Goal: Feedback & Contribution: Leave review/rating

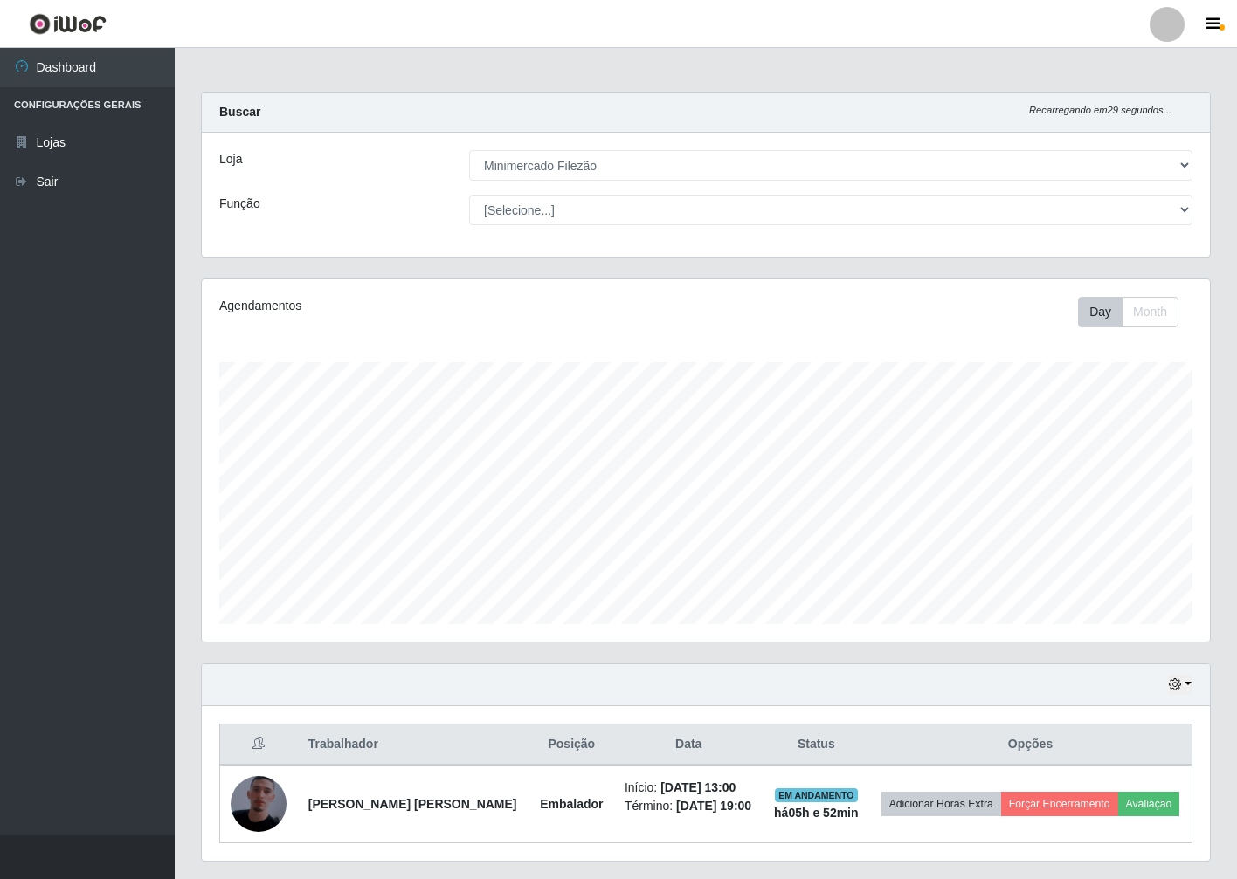
select select "204"
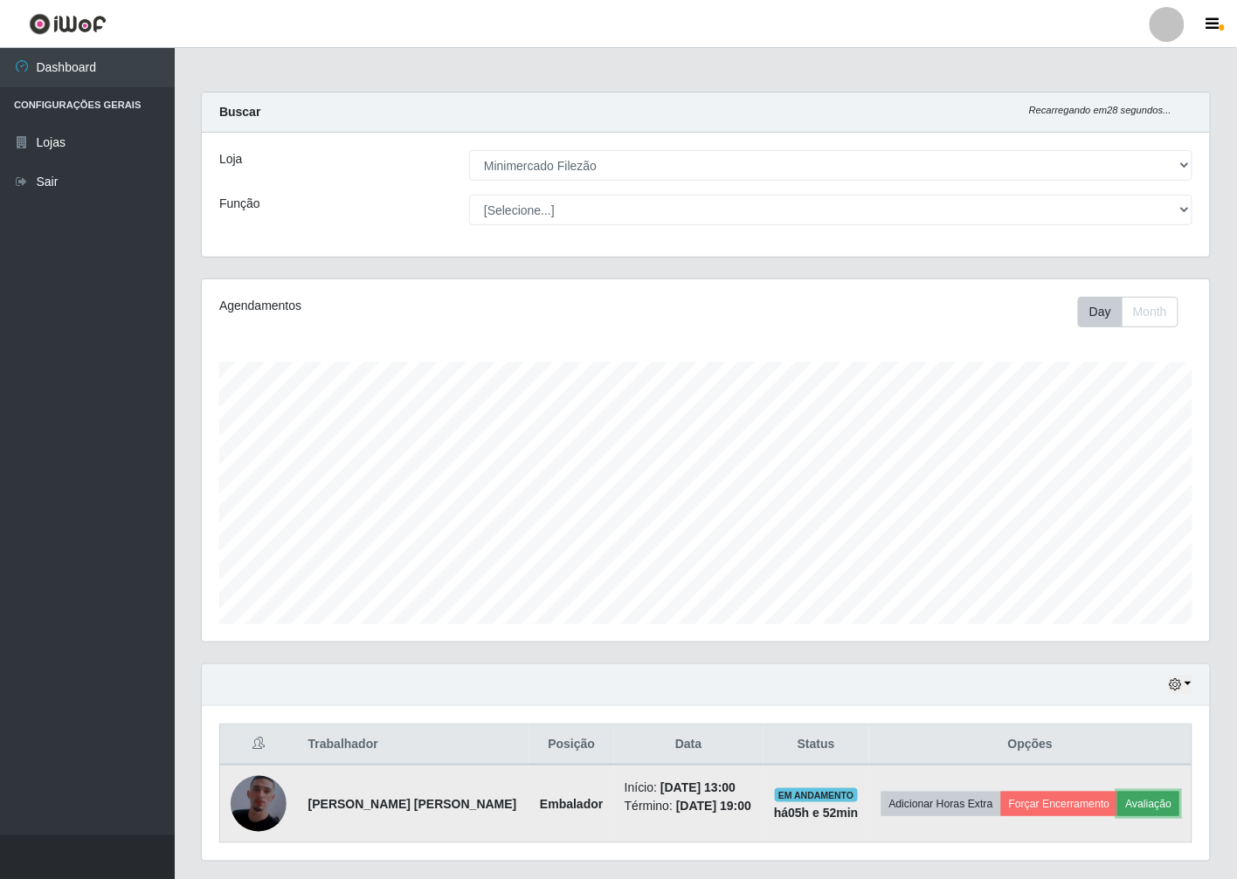
click at [1156, 803] on button "Avaliação" at bounding box center [1149, 804] width 62 height 24
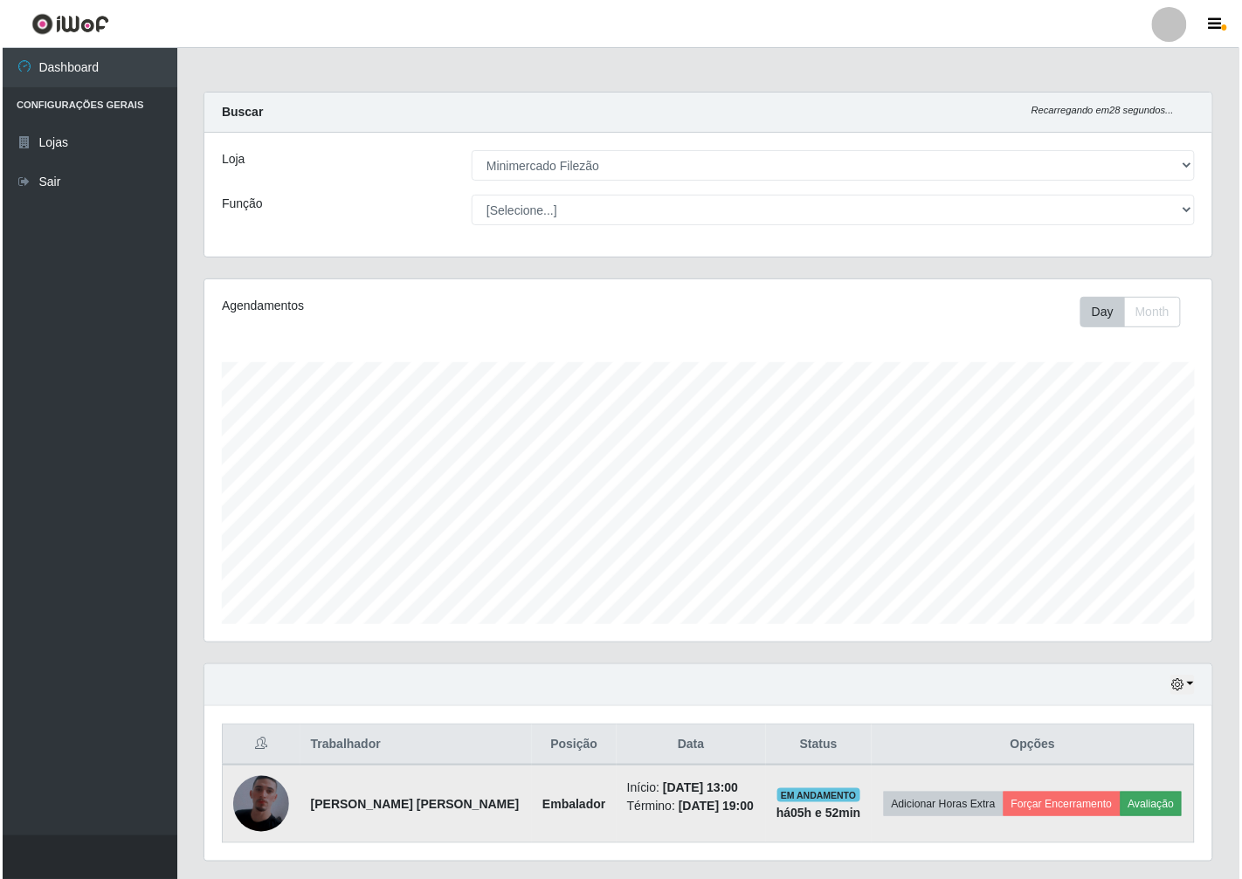
scroll to position [362, 997]
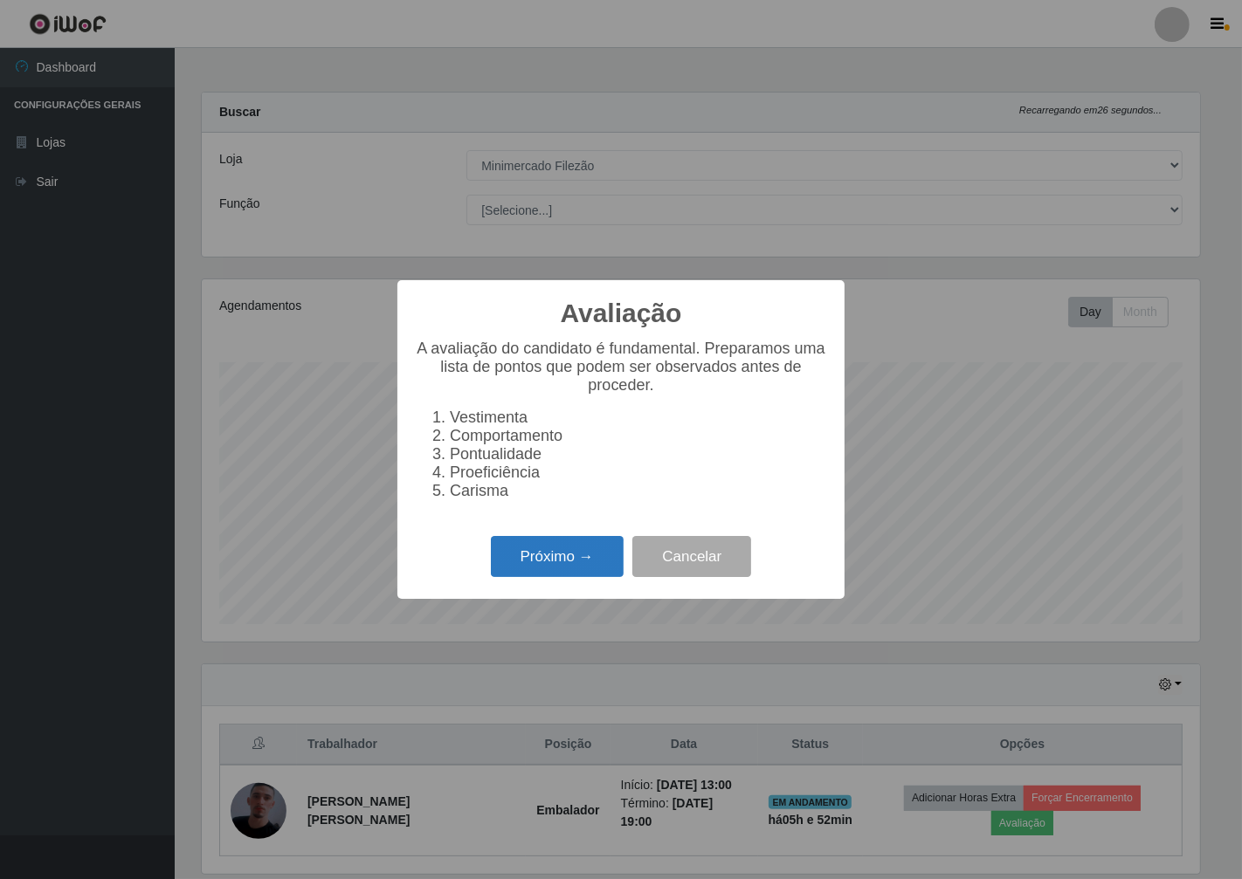
click at [530, 565] on button "Próximo →" at bounding box center [557, 556] width 133 height 41
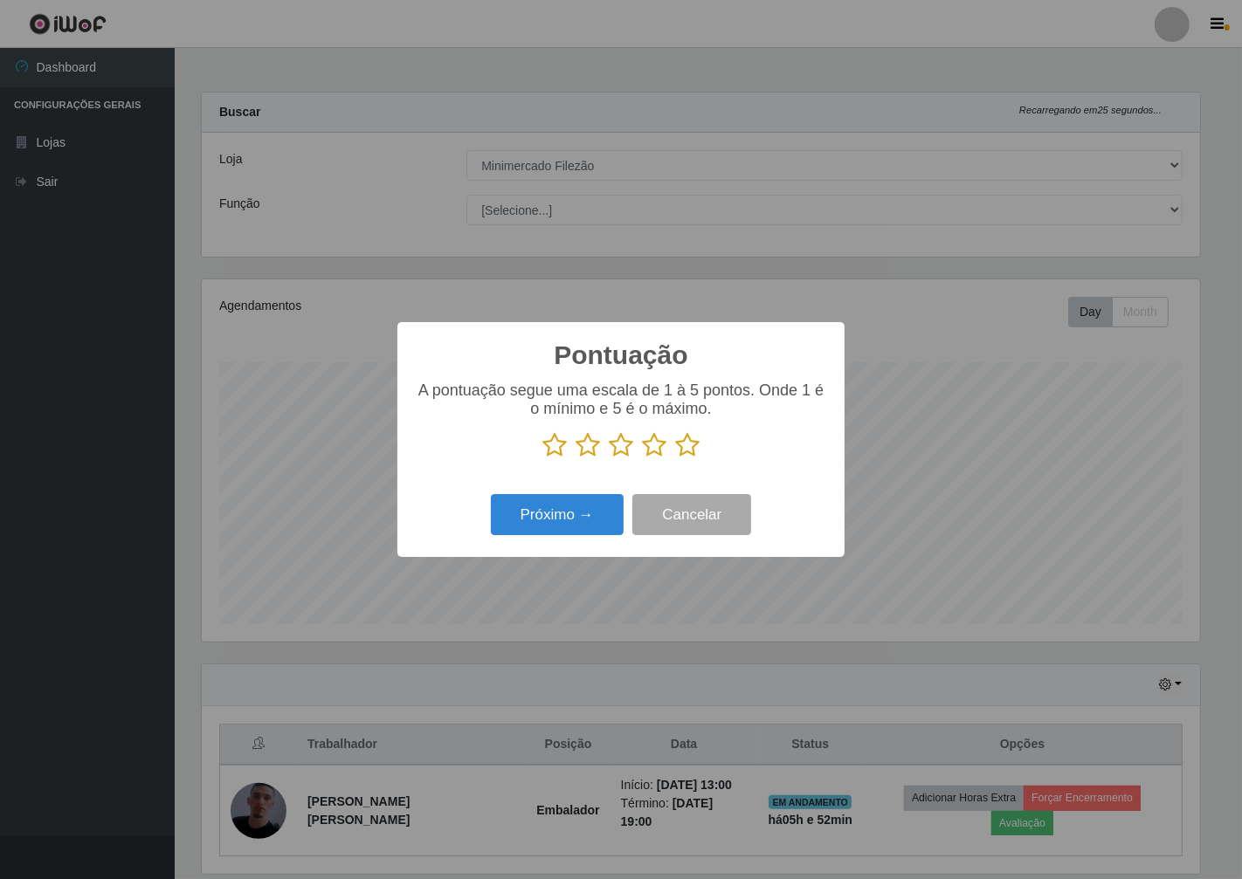
drag, startPoint x: 687, startPoint y: 452, endPoint x: 678, endPoint y: 457, distance: 10.9
click at [686, 452] on icon at bounding box center [687, 445] width 24 height 26
click at [675, 459] on input "radio" at bounding box center [675, 459] width 0 height 0
click at [557, 518] on button "Próximo →" at bounding box center [557, 514] width 133 height 41
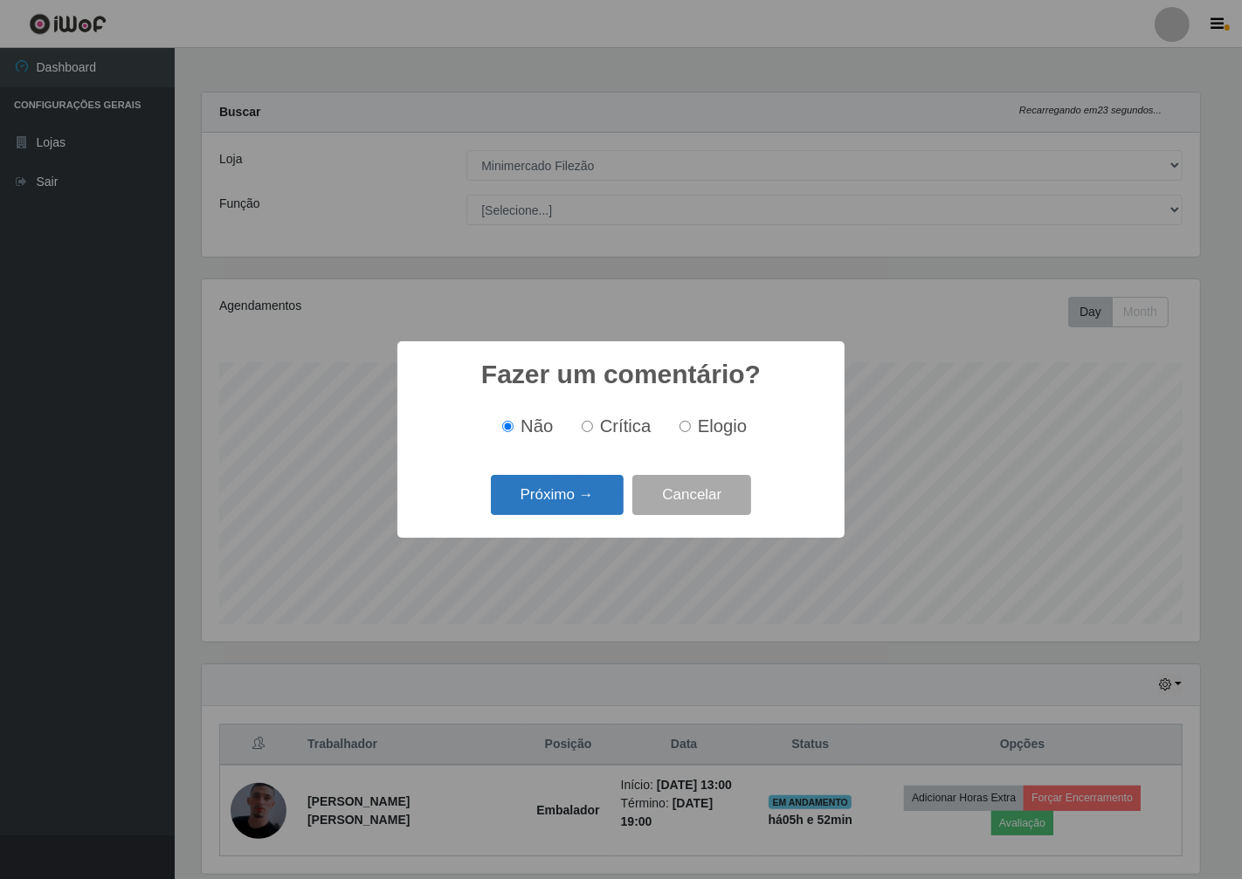
click at [562, 507] on button "Próximo →" at bounding box center [557, 495] width 133 height 41
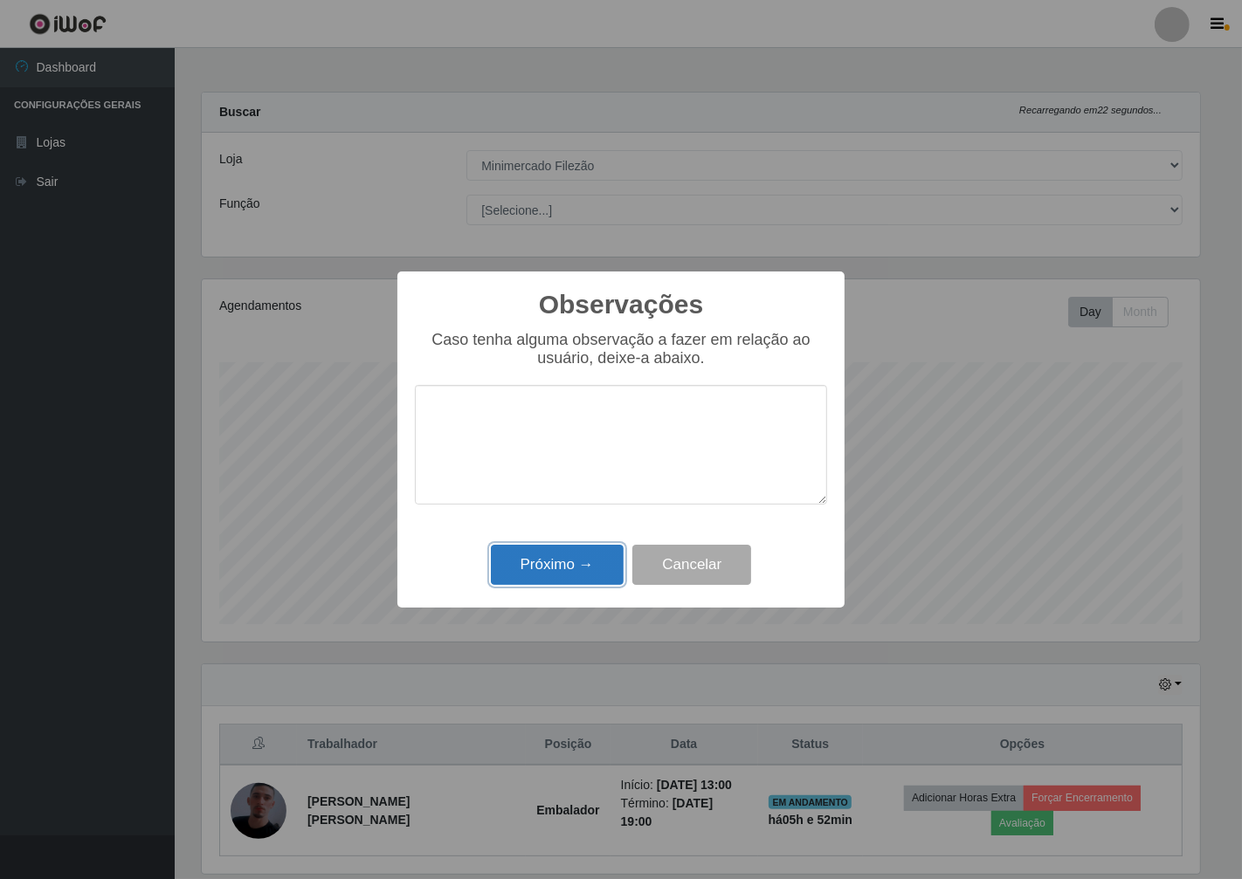
click at [556, 562] on button "Próximo →" at bounding box center [557, 565] width 133 height 41
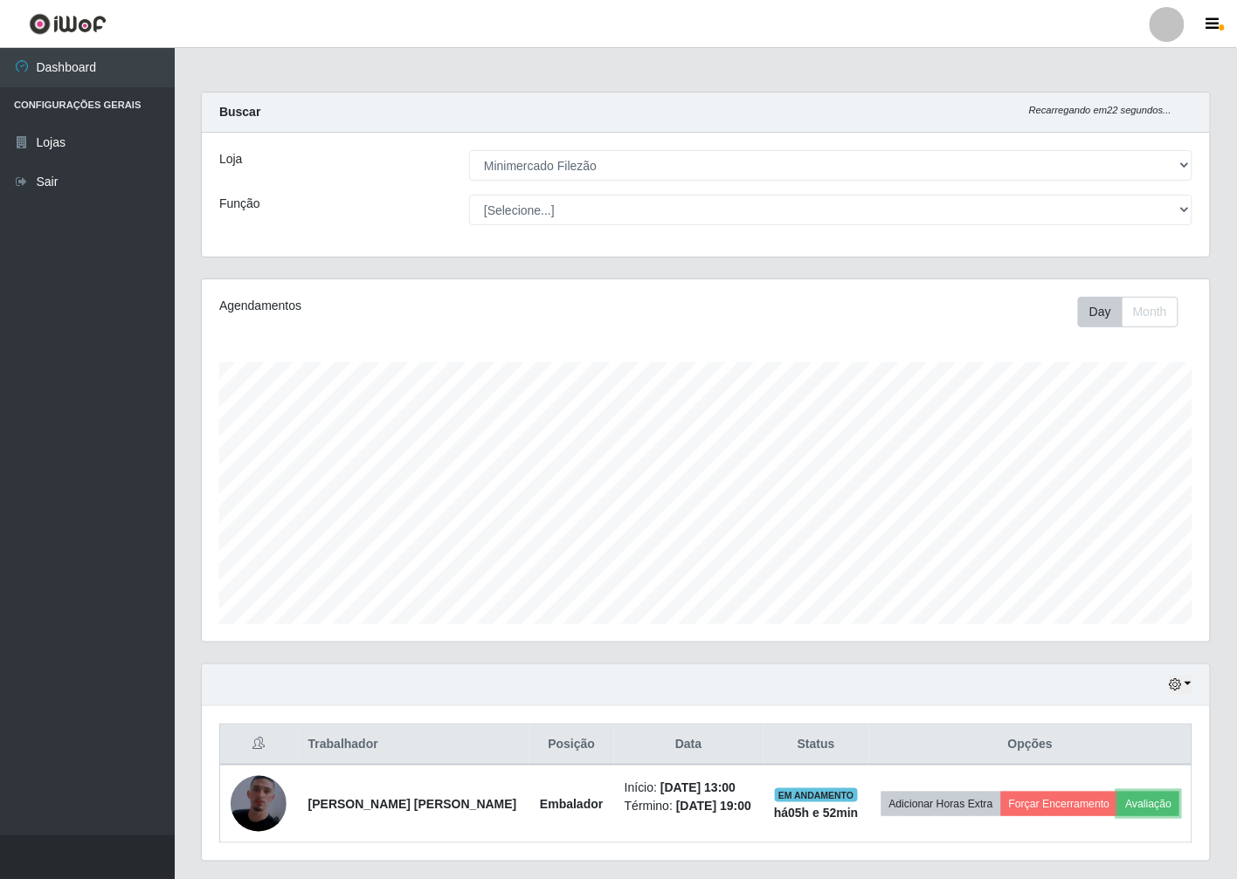
scroll to position [362, 1008]
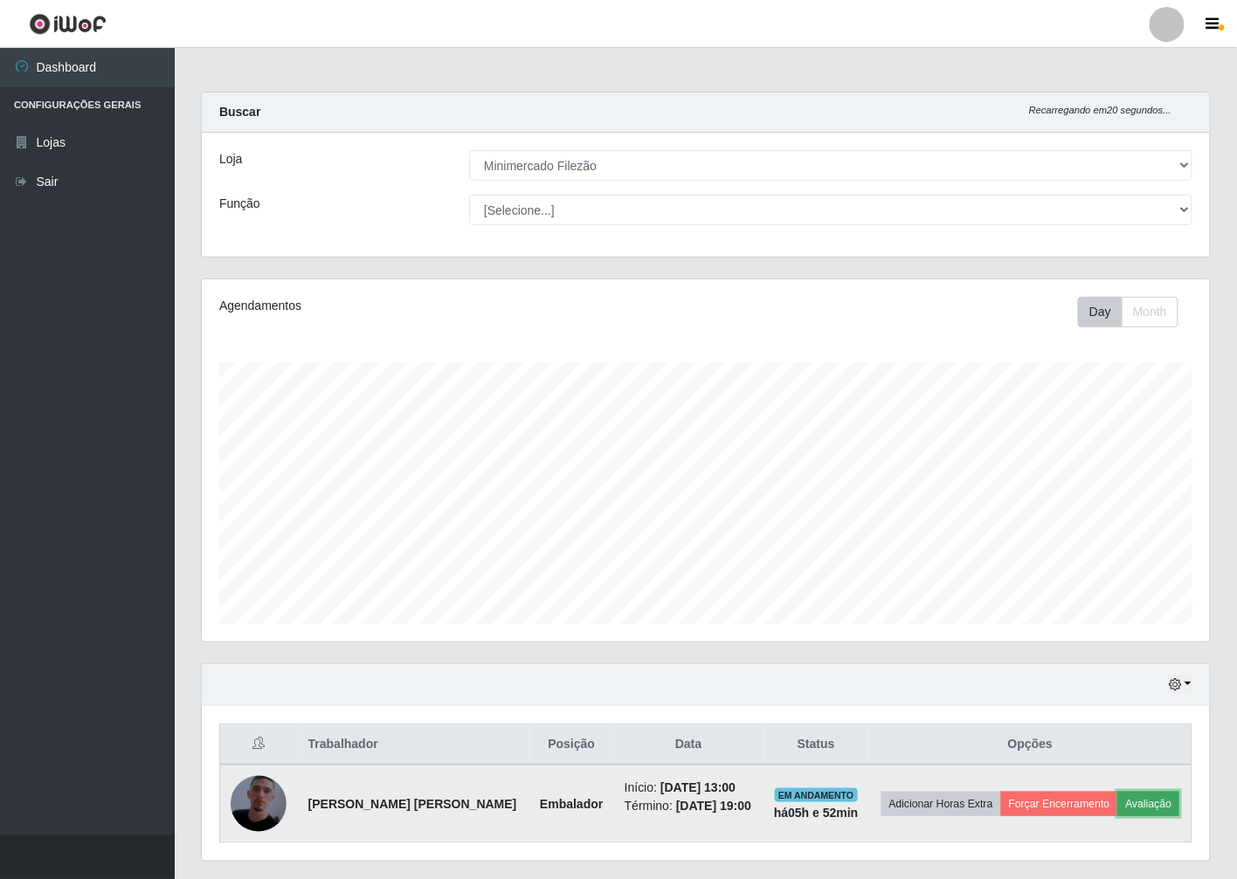
click at [1155, 807] on button "Avaliação" at bounding box center [1149, 804] width 62 height 24
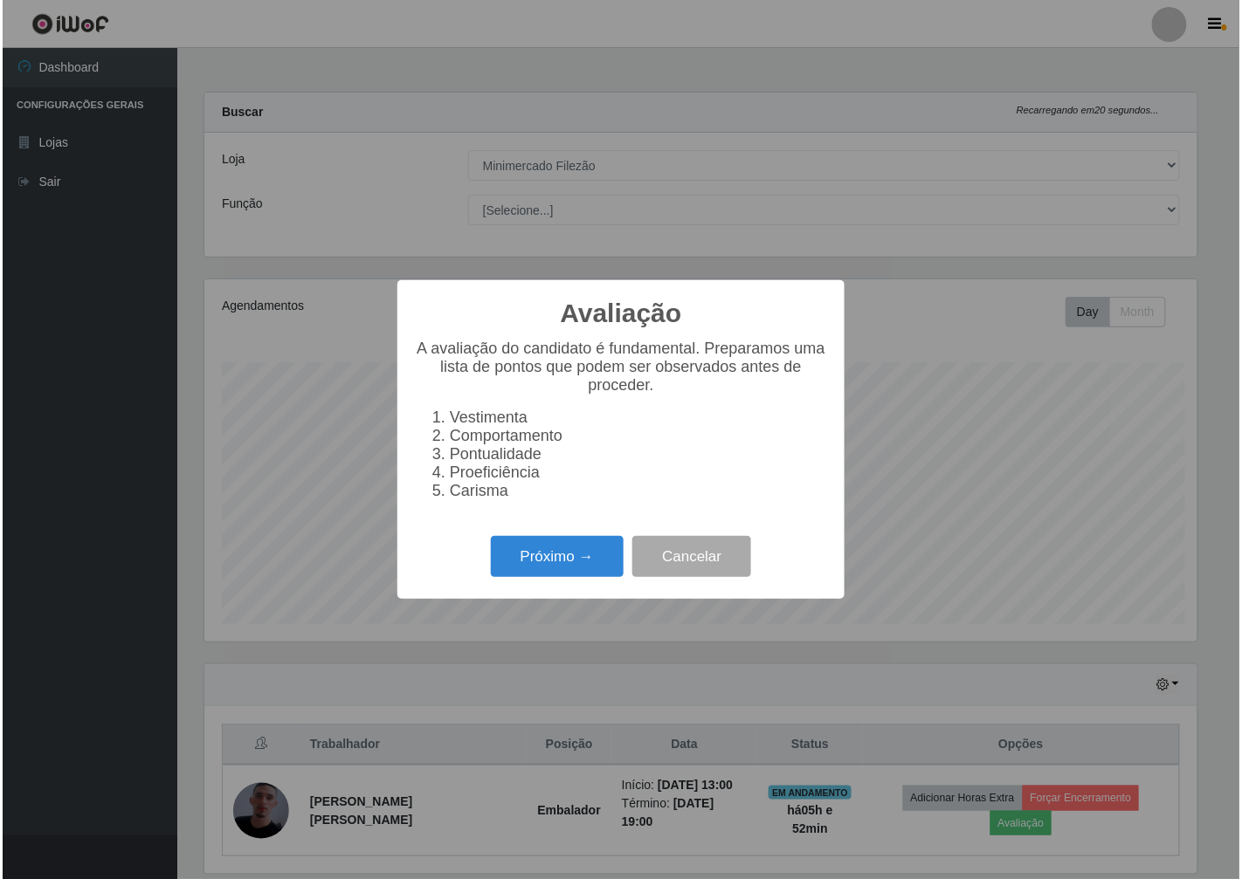
scroll to position [362, 997]
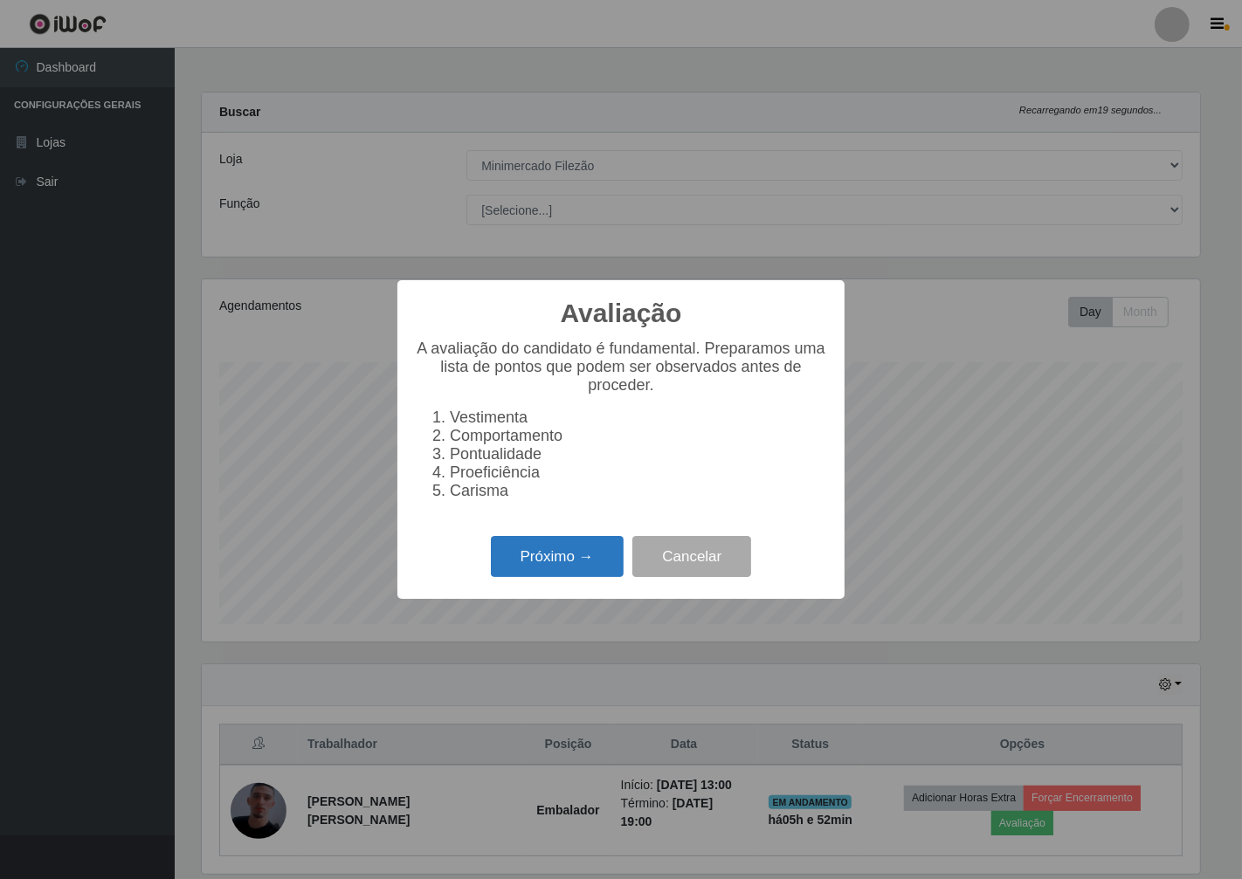
click at [556, 564] on button "Próximo →" at bounding box center [557, 556] width 133 height 41
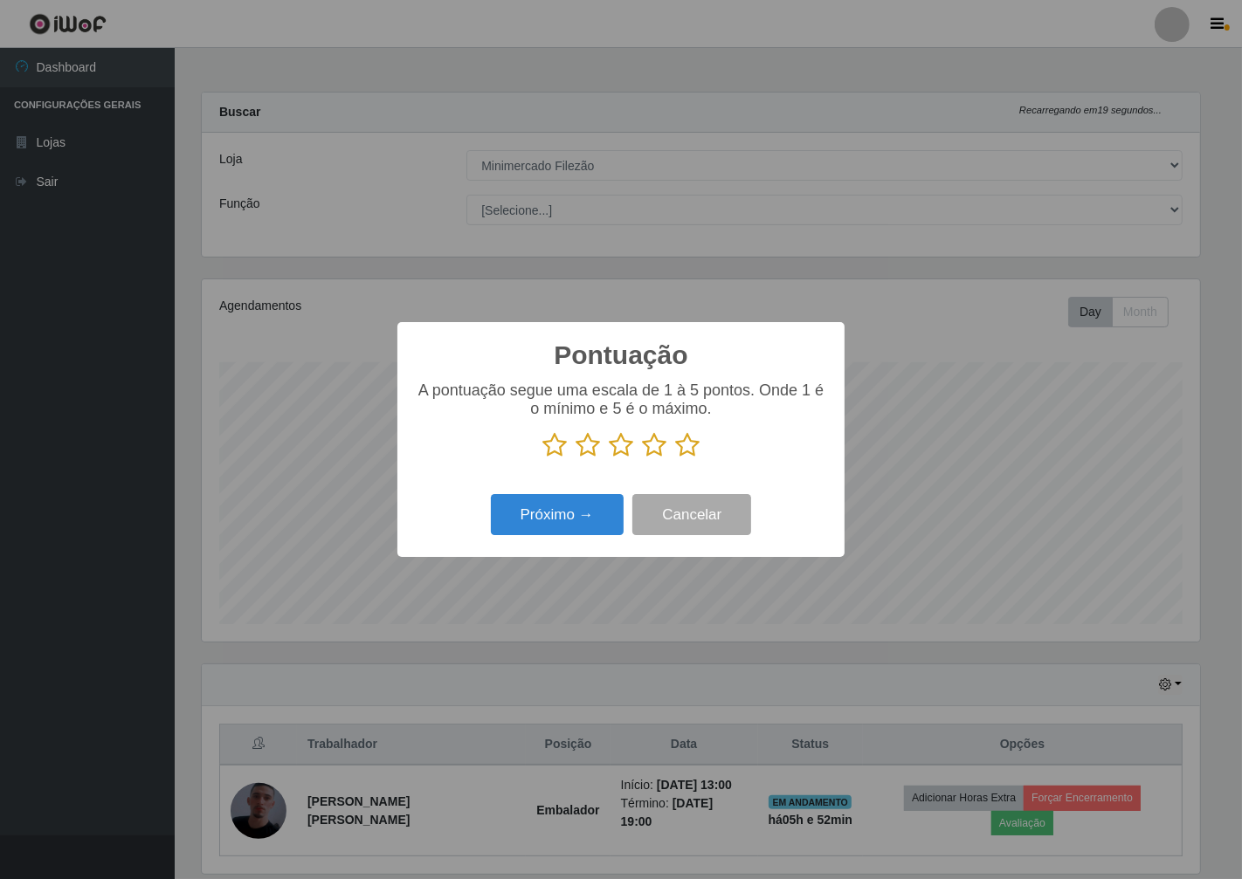
scroll to position [873000, 872364]
drag, startPoint x: 693, startPoint y: 450, endPoint x: 595, endPoint y: 483, distance: 104.1
click at [692, 451] on icon at bounding box center [687, 445] width 24 height 26
click at [675, 459] on input "radio" at bounding box center [675, 459] width 0 height 0
click at [566, 516] on button "Próximo →" at bounding box center [557, 514] width 133 height 41
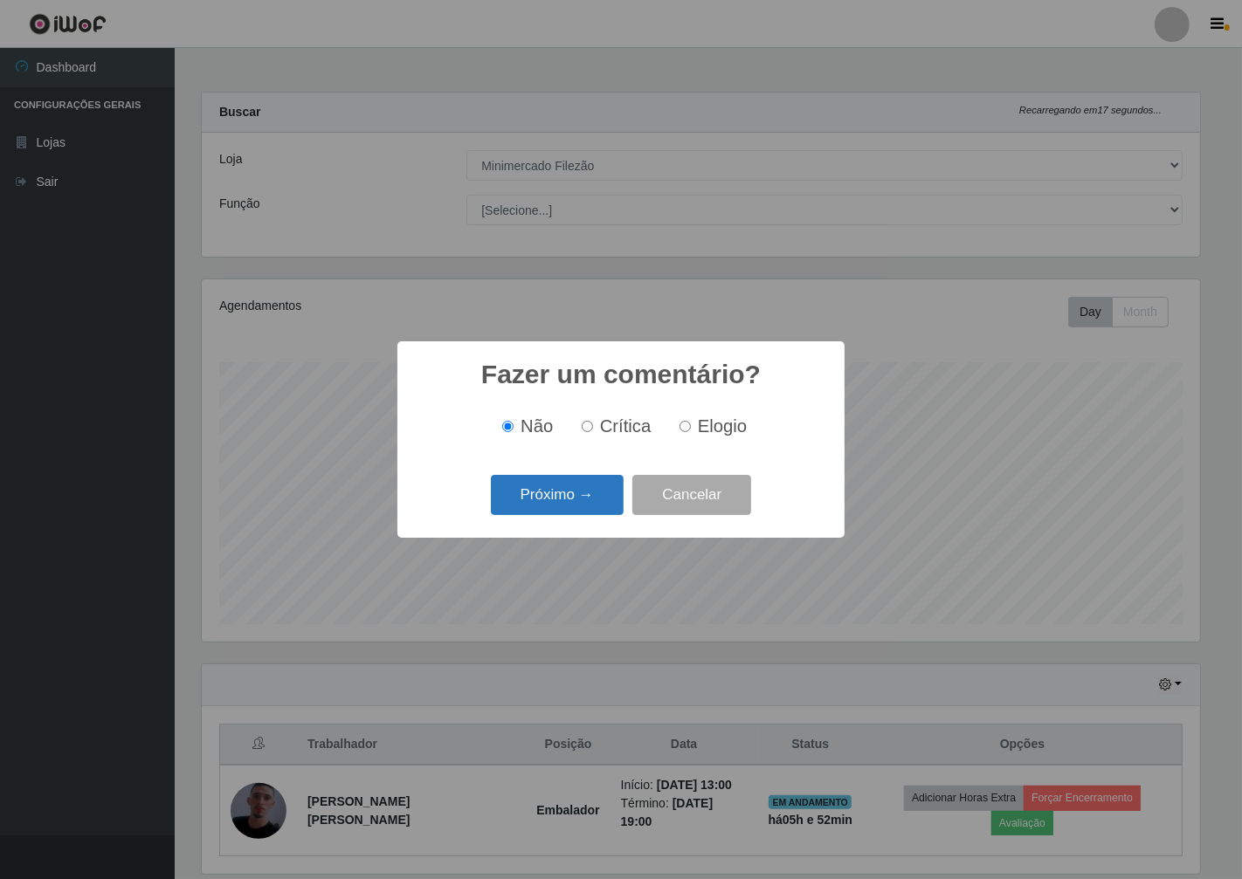
click at [572, 500] on button "Próximo →" at bounding box center [557, 495] width 133 height 41
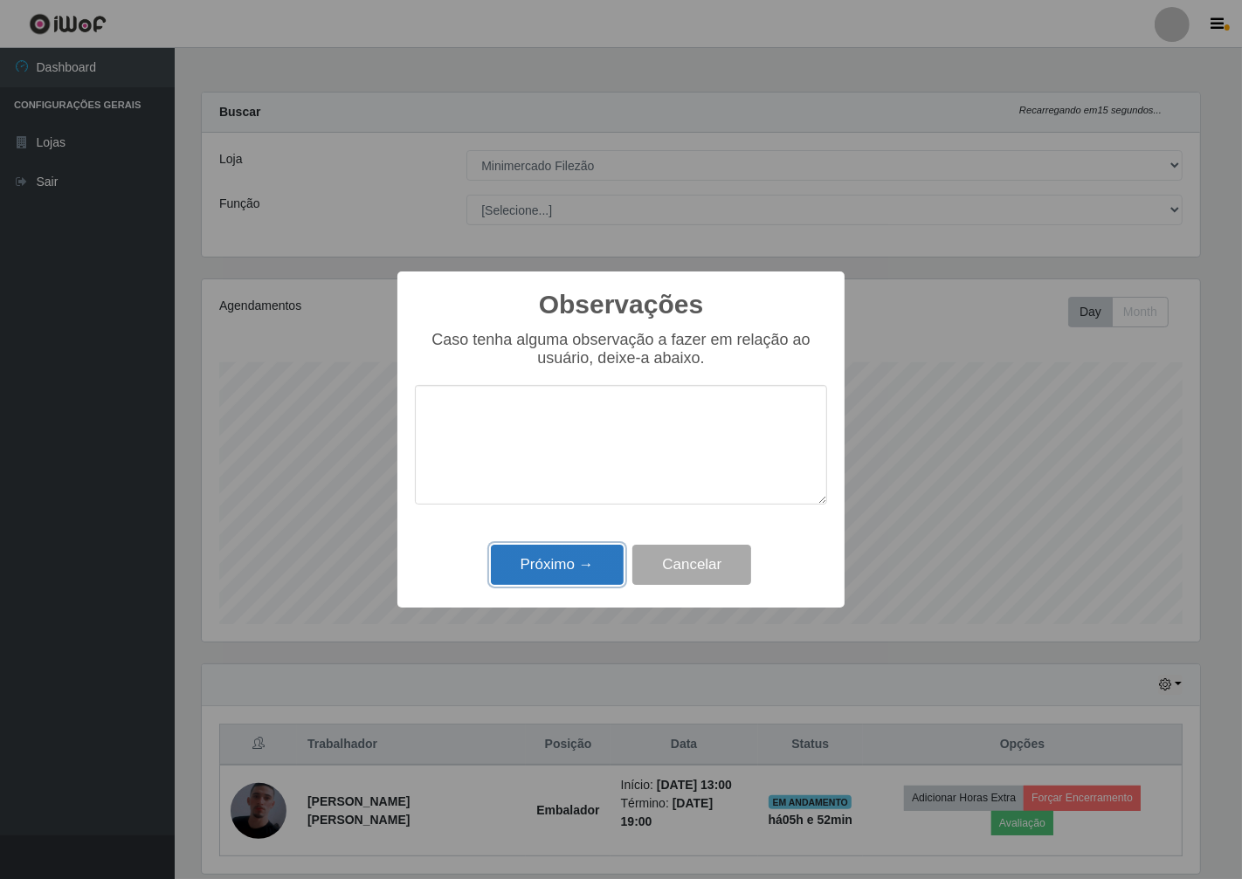
click at [556, 565] on button "Próximo →" at bounding box center [557, 565] width 133 height 41
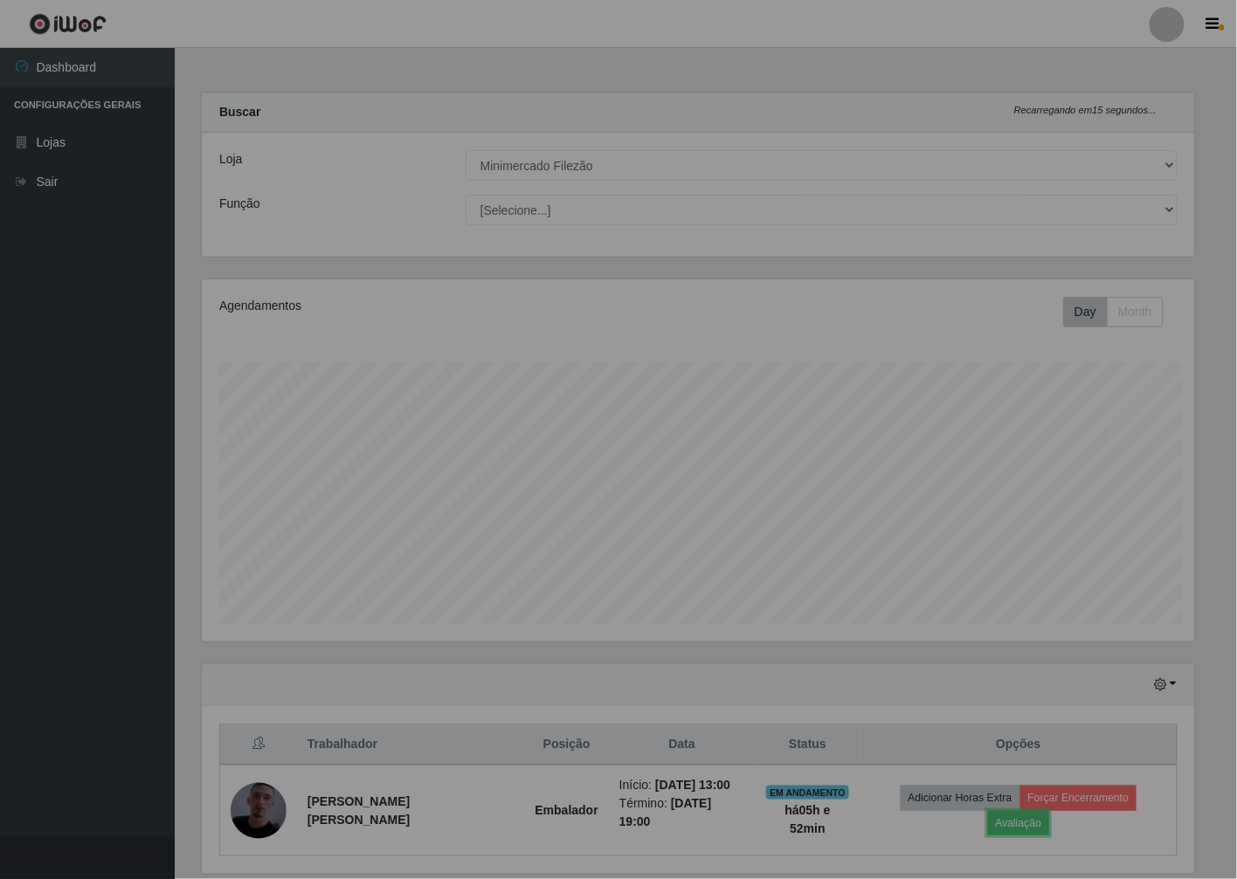
scroll to position [362, 1008]
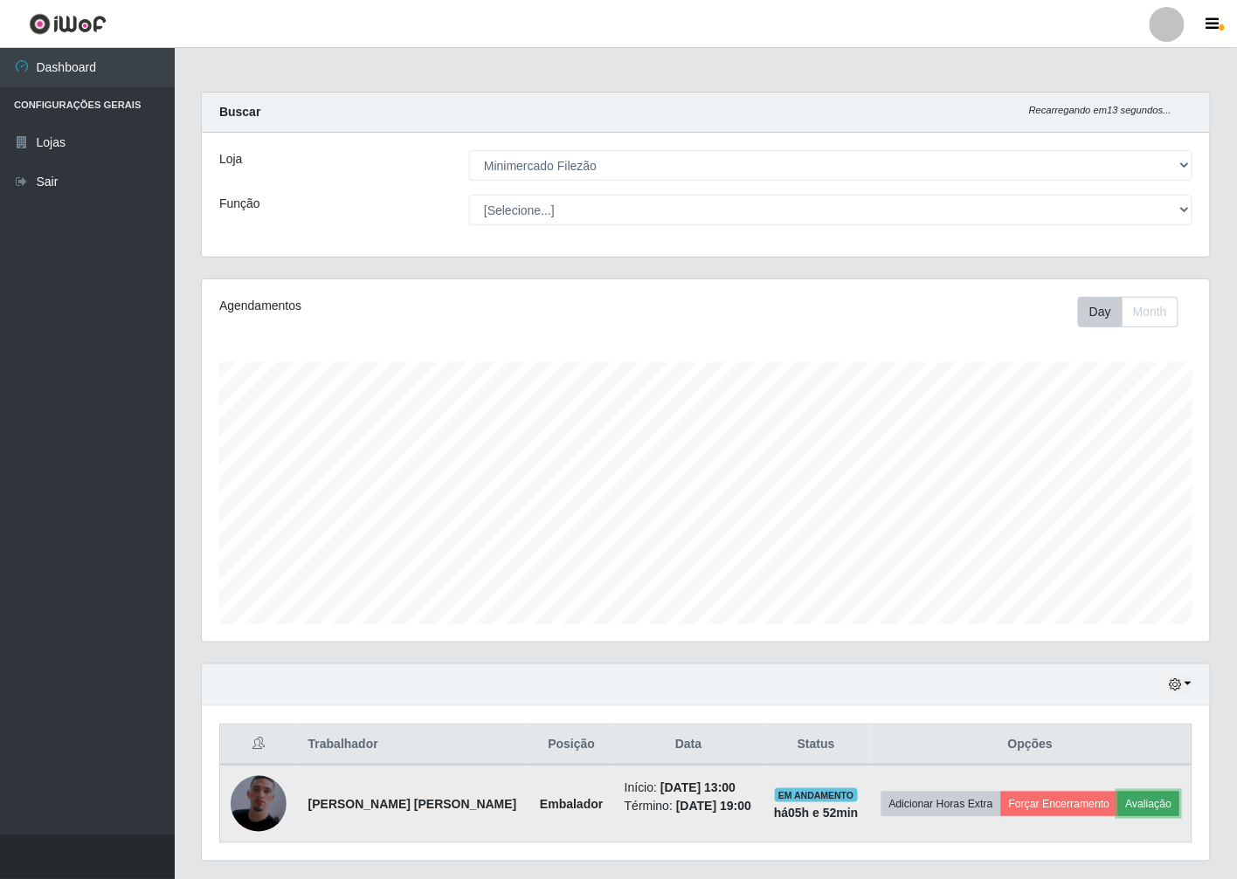
click at [1141, 807] on button "Avaliação" at bounding box center [1149, 804] width 62 height 24
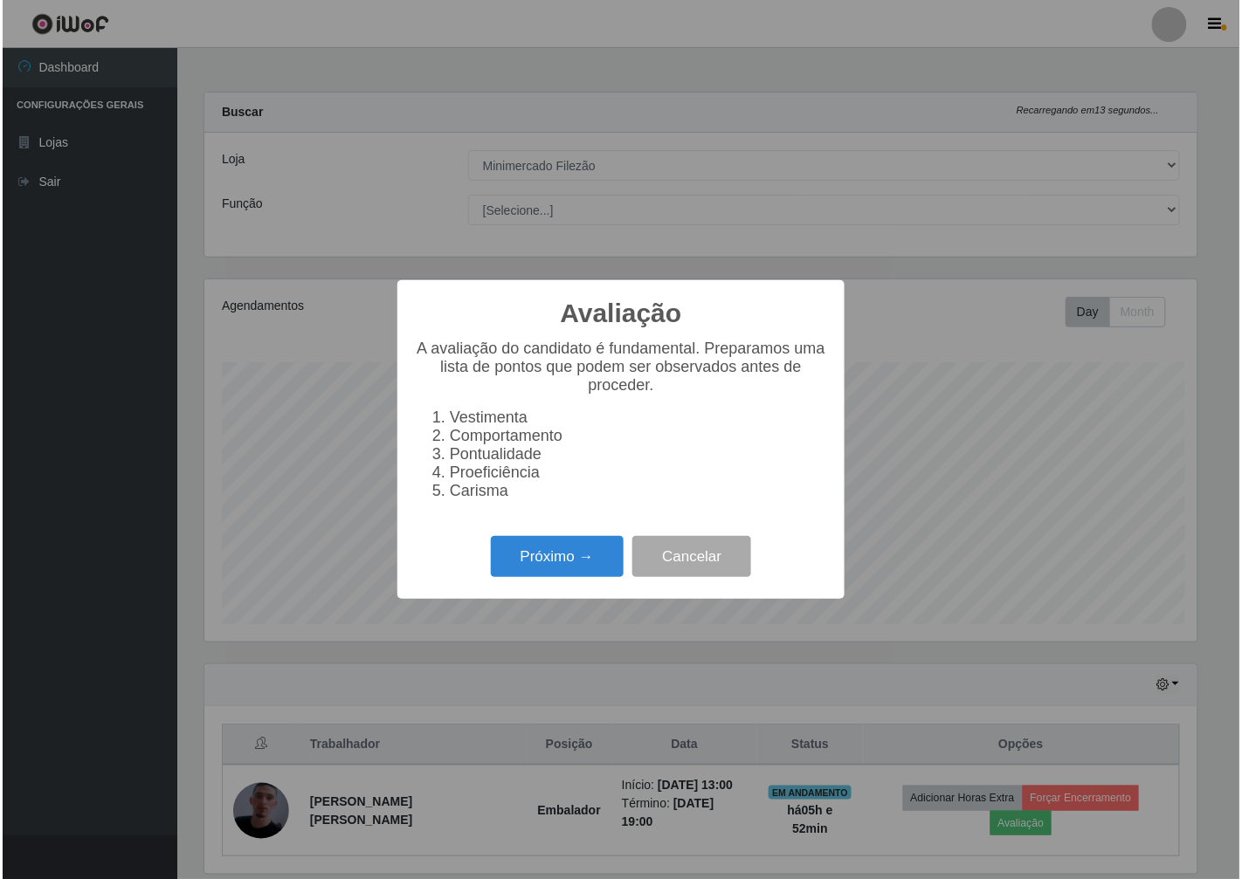
scroll to position [362, 997]
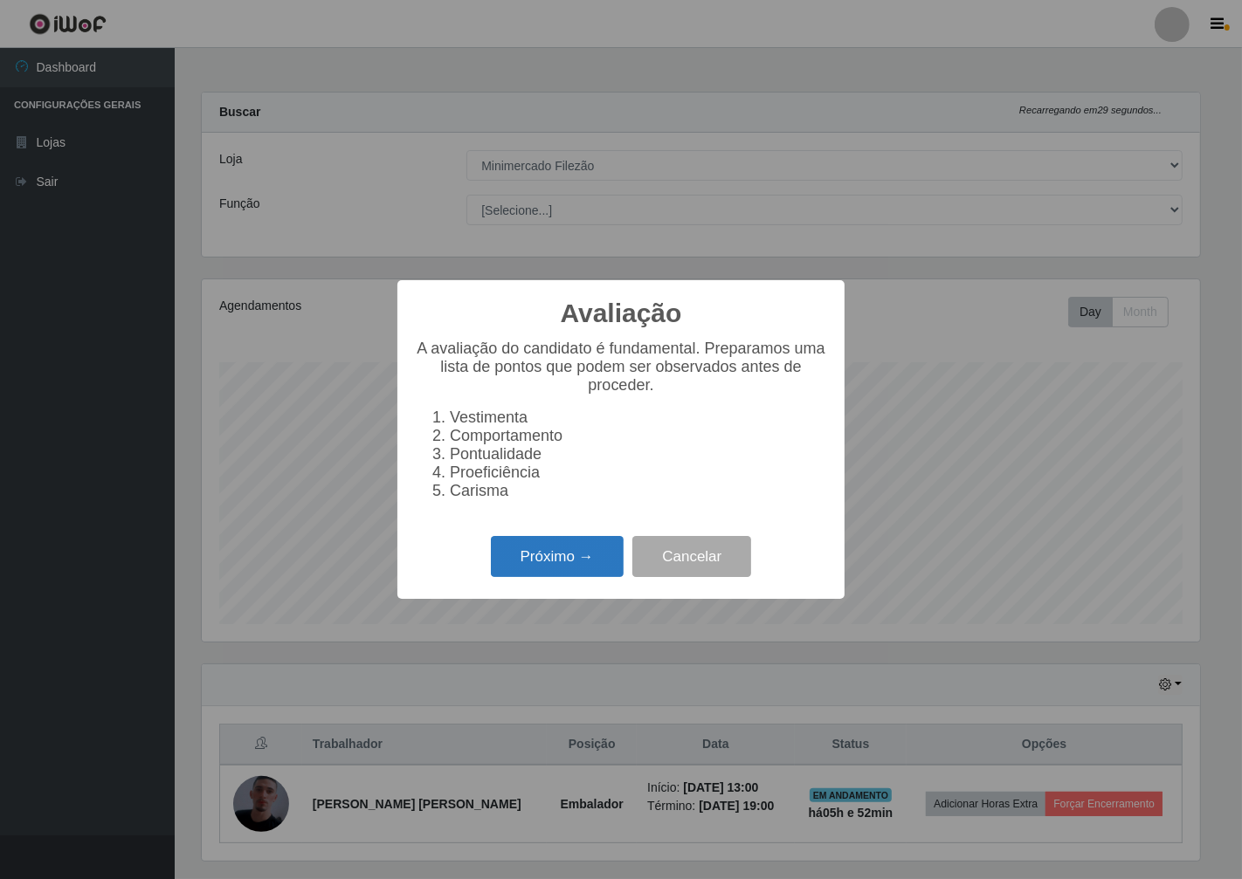
click at [545, 570] on button "Próximo →" at bounding box center [557, 556] width 133 height 41
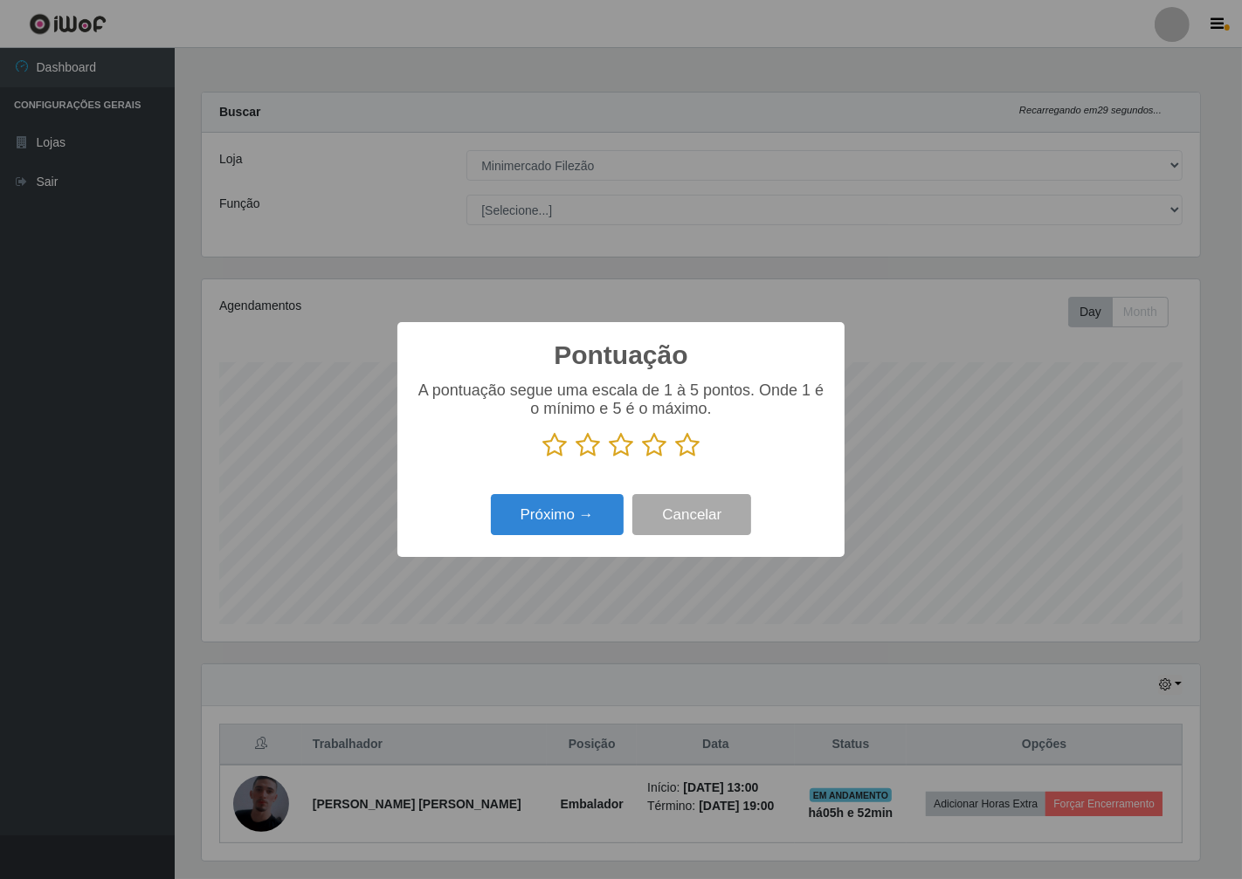
scroll to position [873000, 872364]
click at [690, 440] on icon at bounding box center [687, 445] width 24 height 26
click at [675, 459] on input "radio" at bounding box center [675, 459] width 0 height 0
click at [570, 519] on button "Próximo →" at bounding box center [557, 514] width 133 height 41
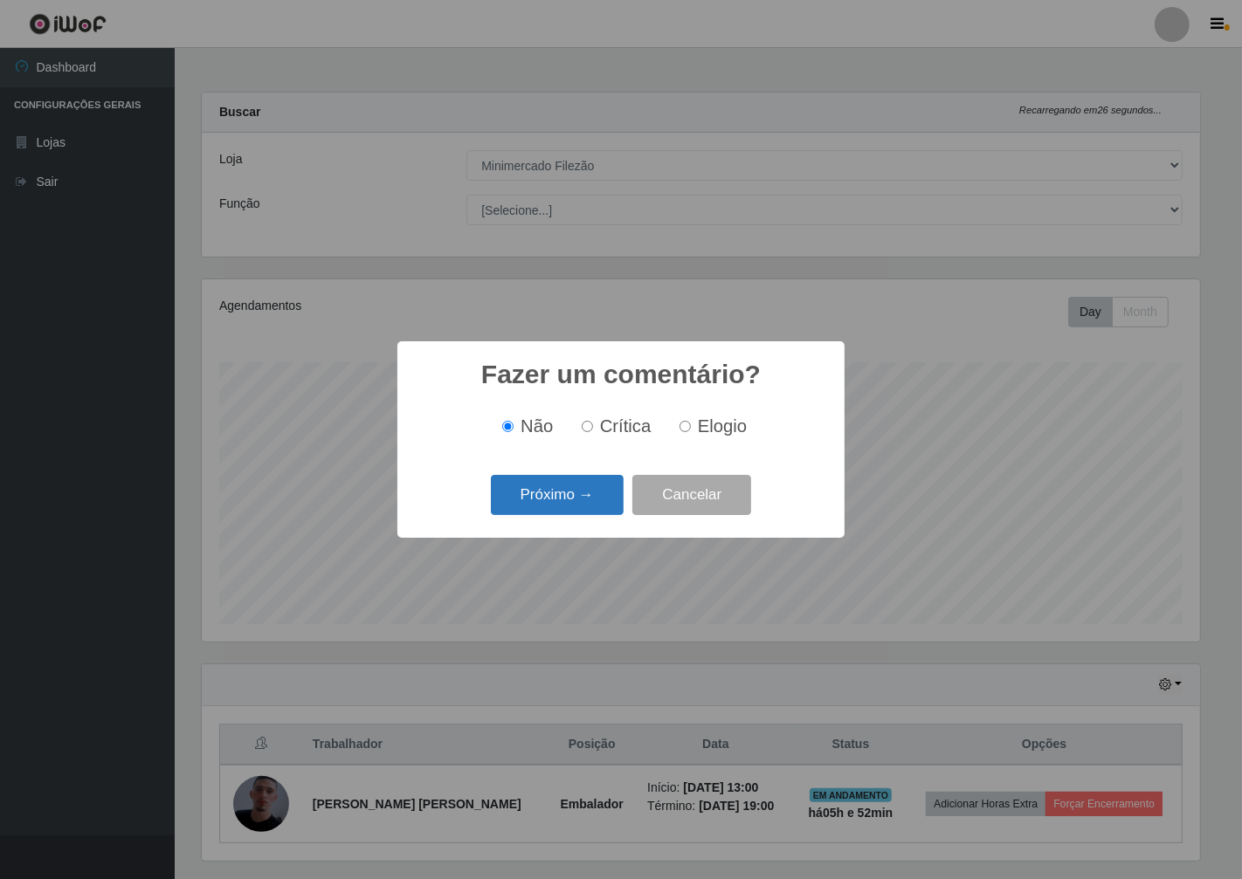
click at [571, 505] on button "Próximo →" at bounding box center [557, 495] width 133 height 41
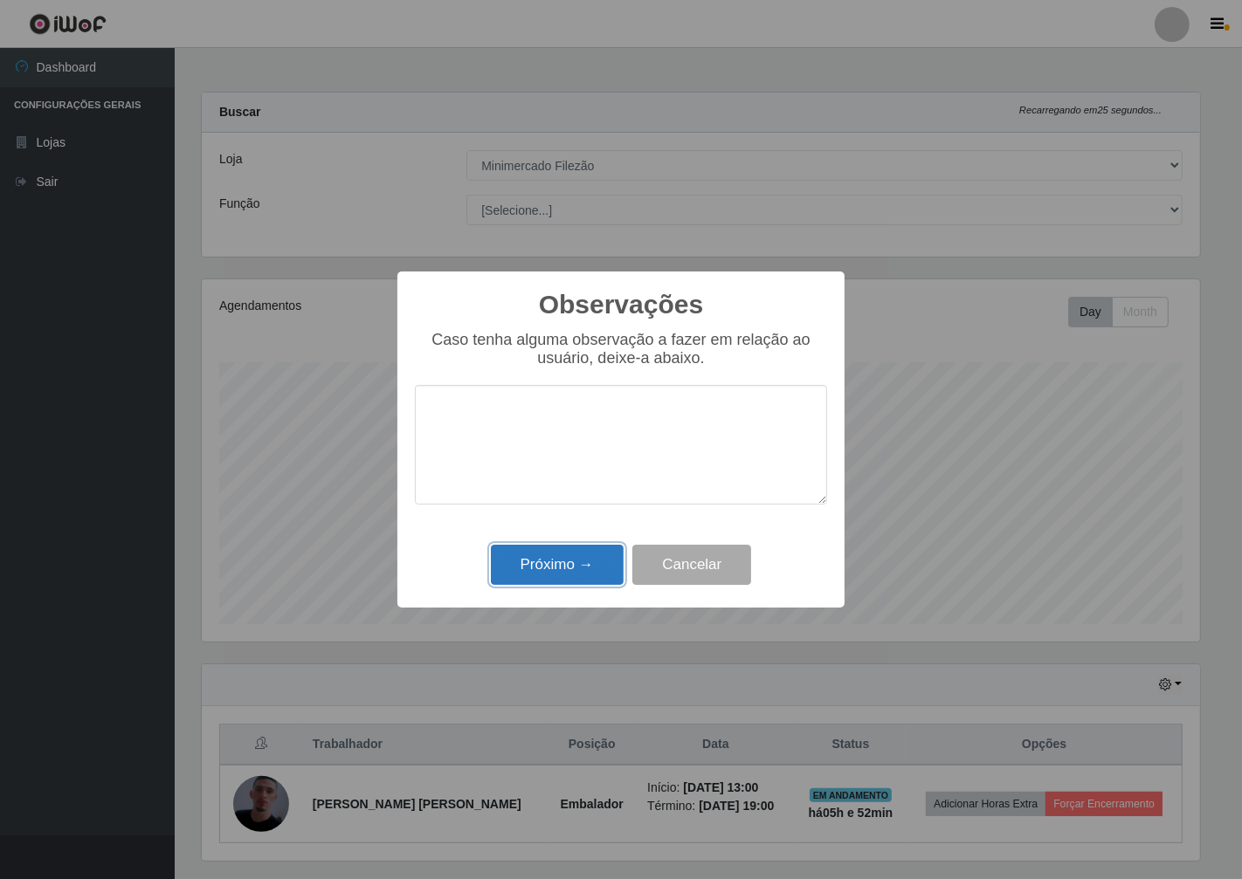
click at [574, 553] on button "Próximo →" at bounding box center [557, 565] width 133 height 41
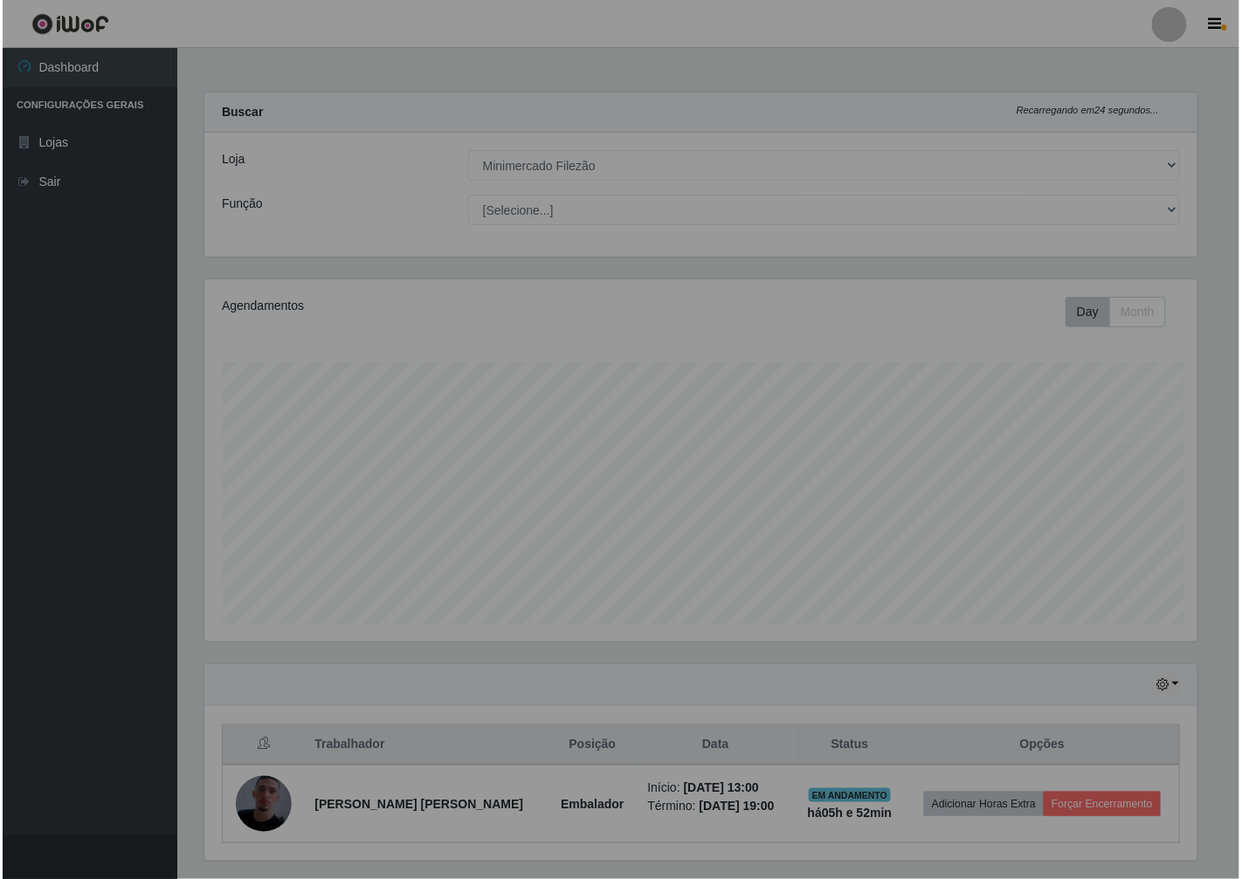
scroll to position [362, 1008]
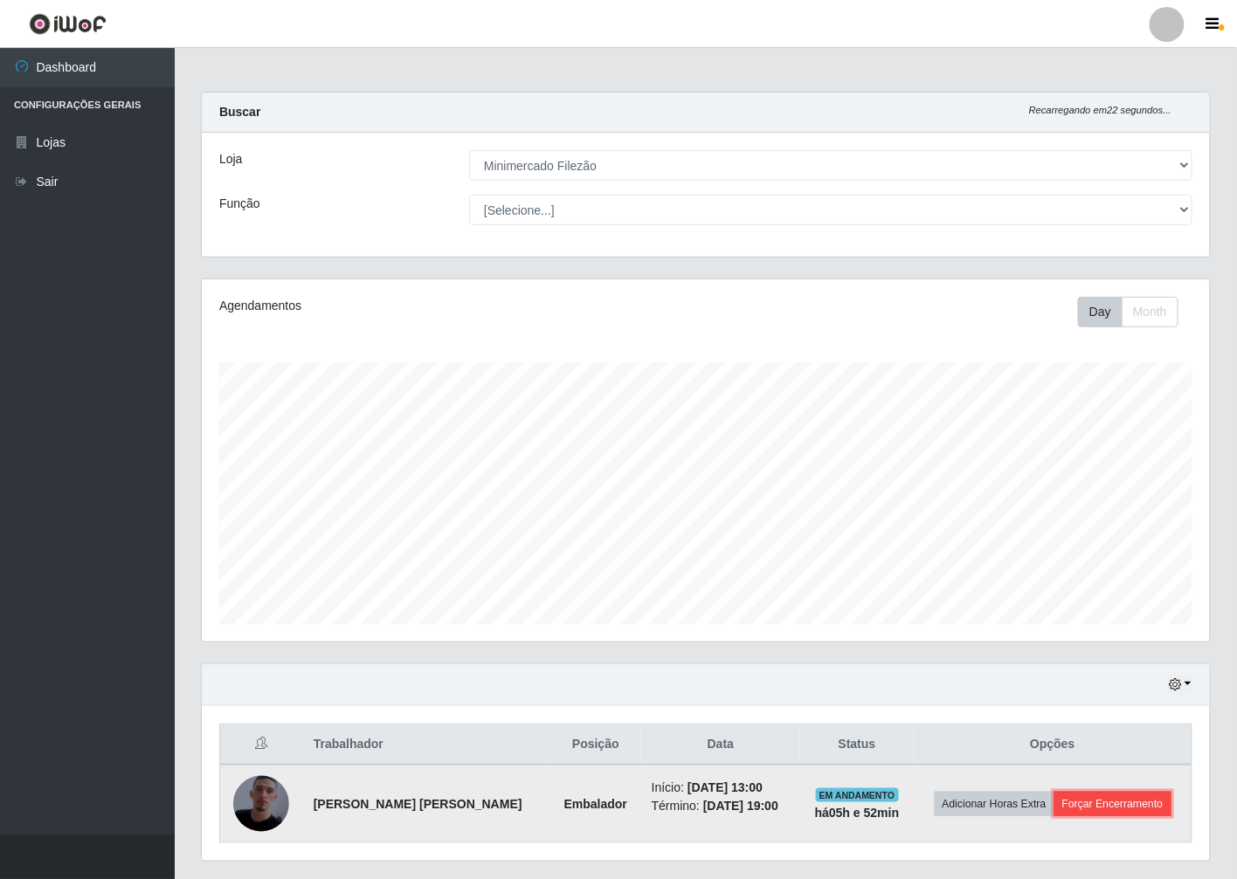
click at [1079, 809] on button "Forçar Encerramento" at bounding box center [1112, 804] width 117 height 24
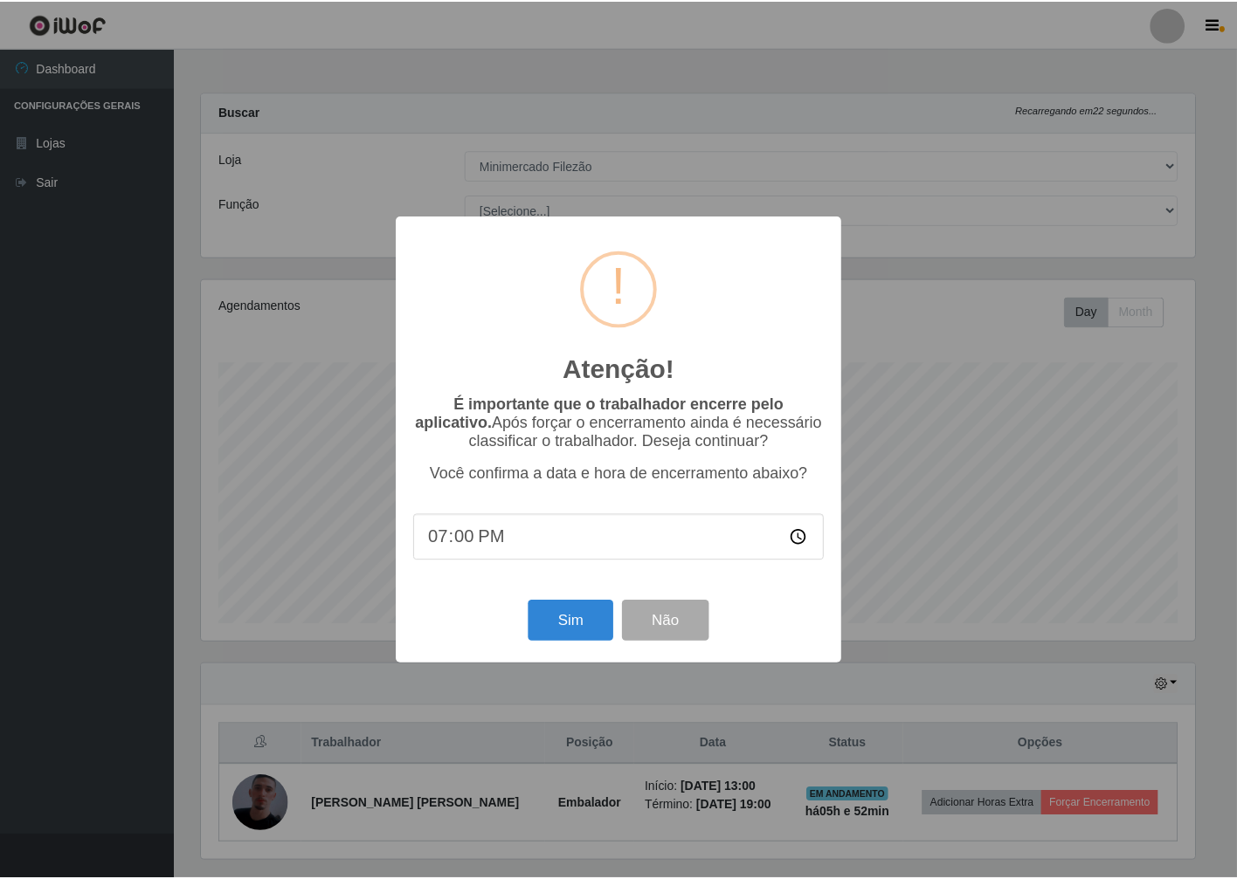
scroll to position [362, 997]
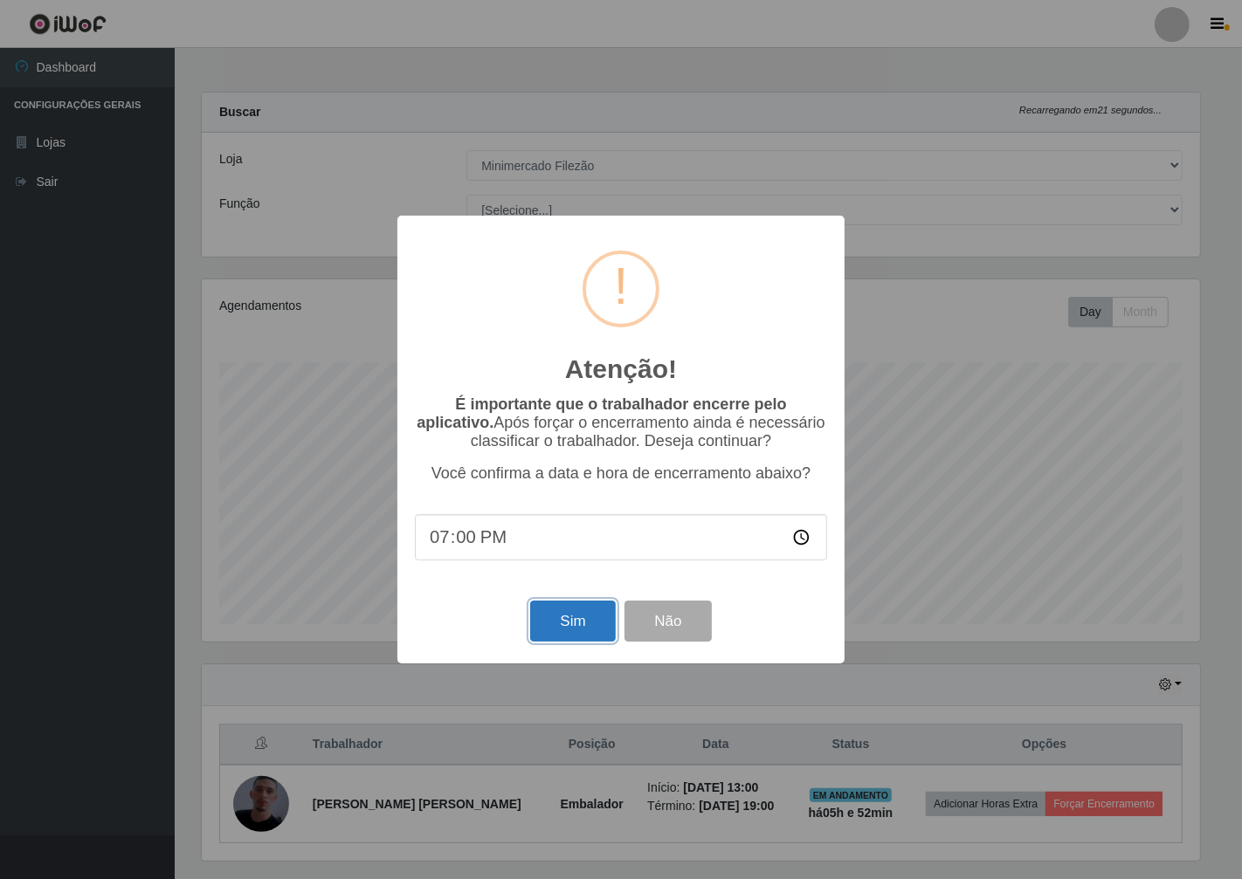
click at [577, 614] on button "Sim" at bounding box center [572, 621] width 85 height 41
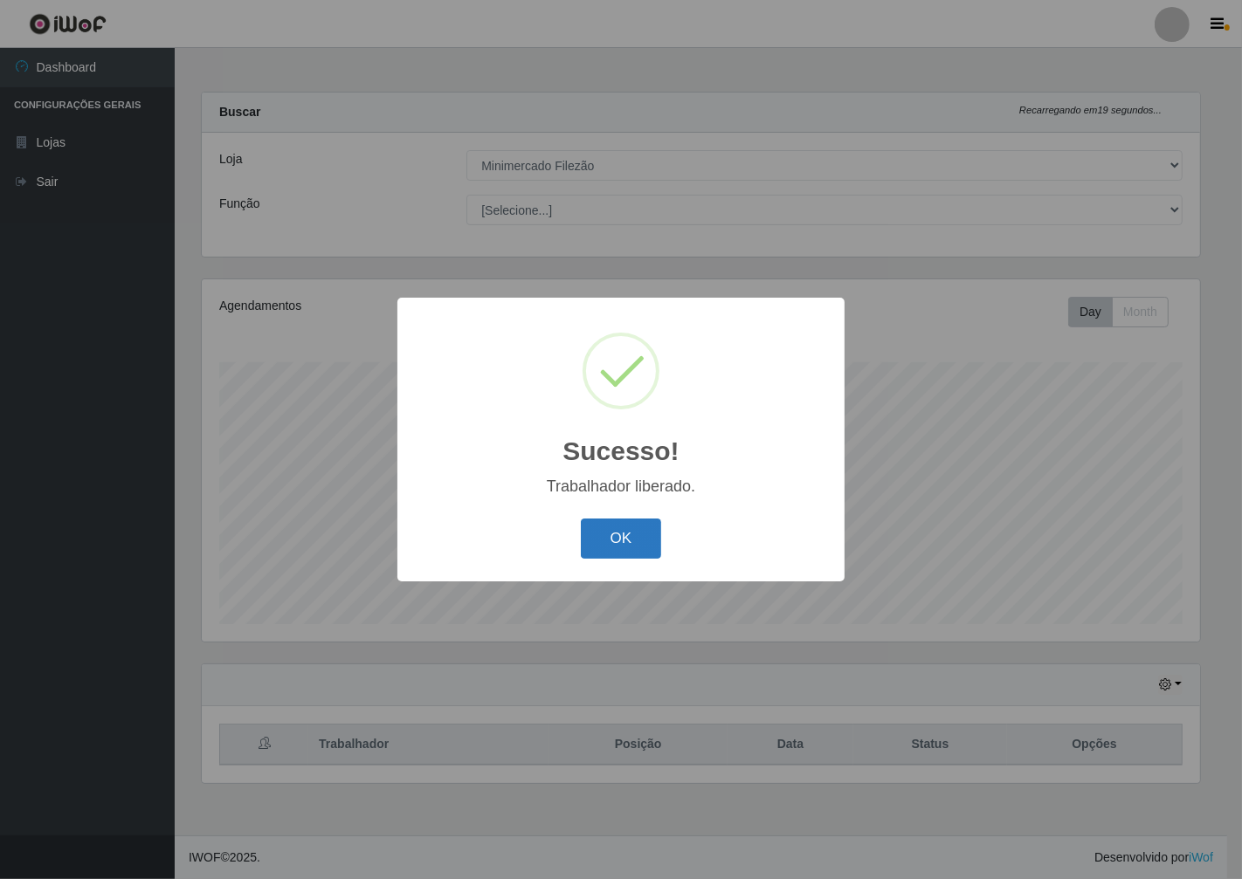
click at [625, 530] on button "OK" at bounding box center [621, 539] width 81 height 41
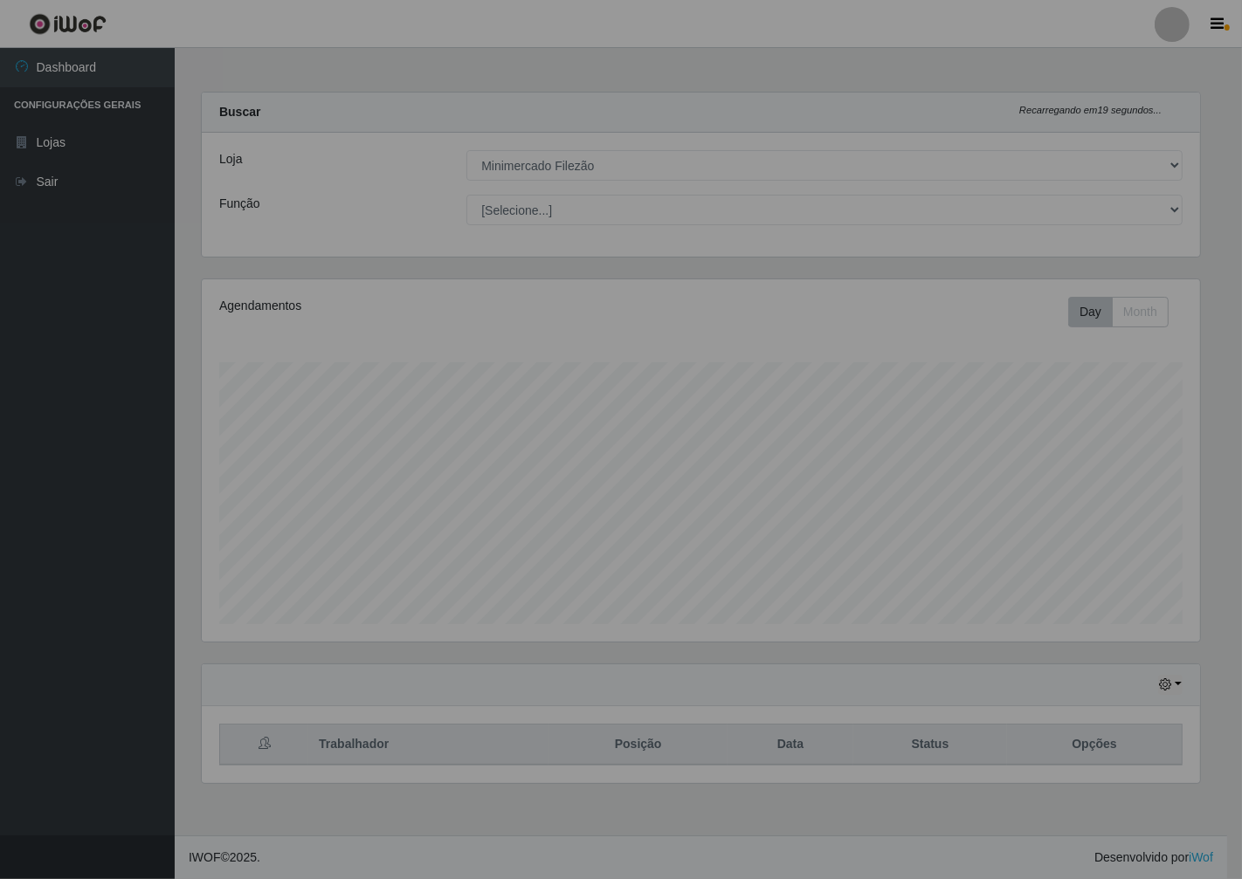
scroll to position [362, 1013]
